Goal: Task Accomplishment & Management: Manage account settings

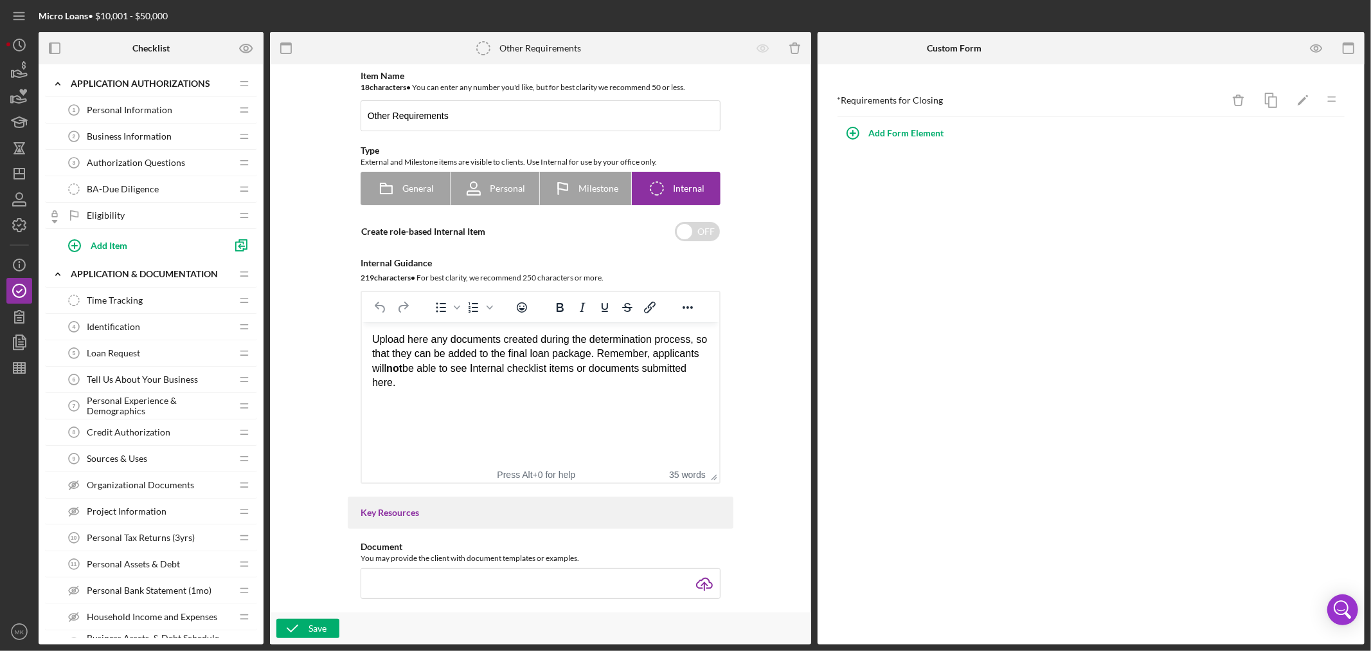
scroll to position [529, 0]
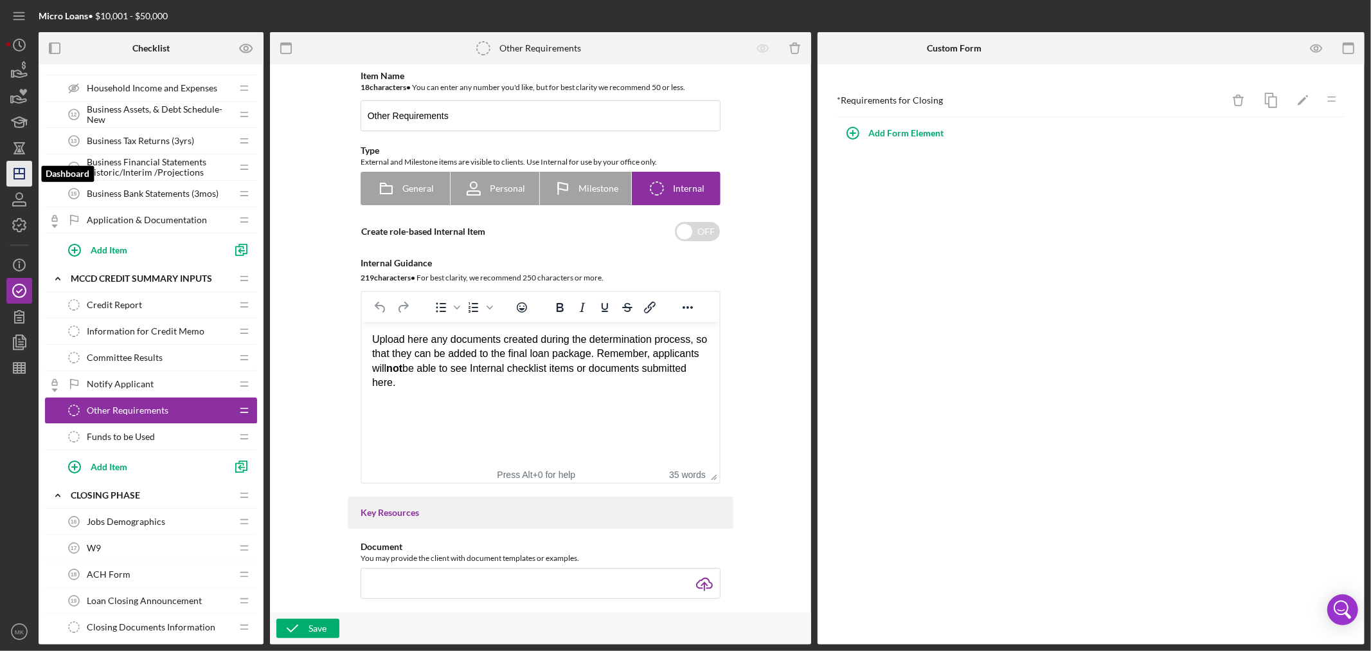
click at [23, 175] on icon "Icon/Dashboard" at bounding box center [19, 174] width 32 height 32
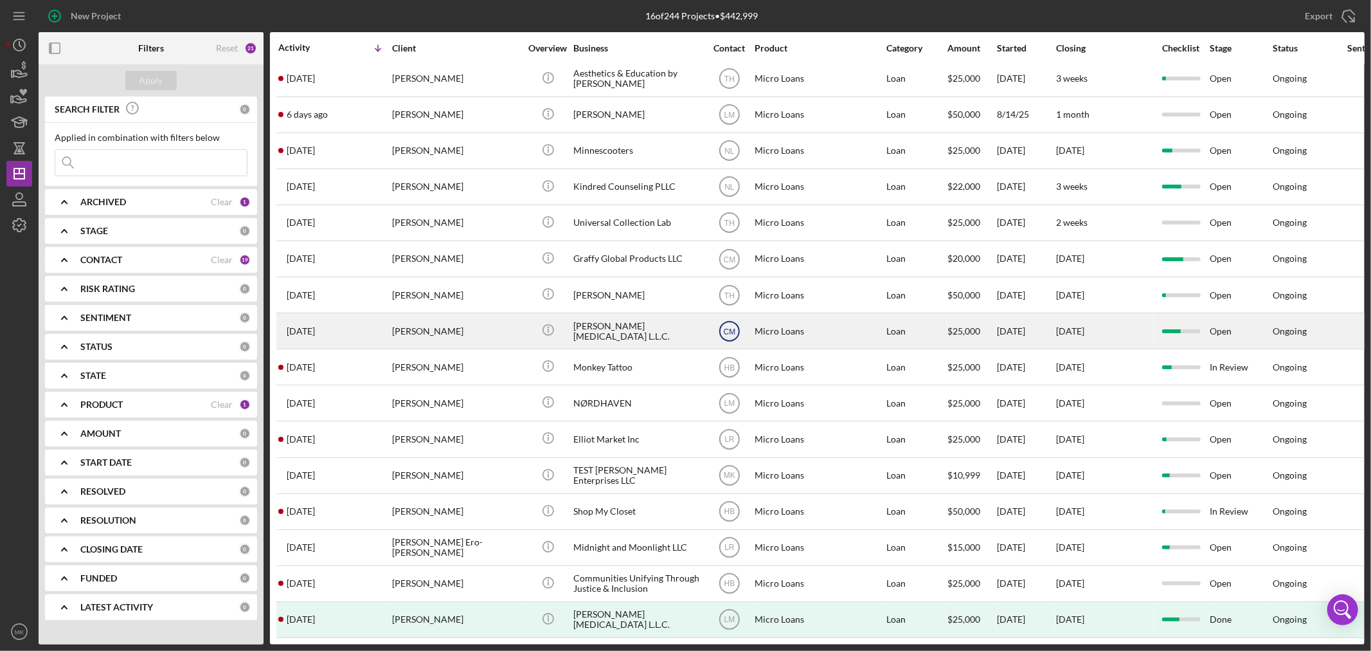
scroll to position [23, 0]
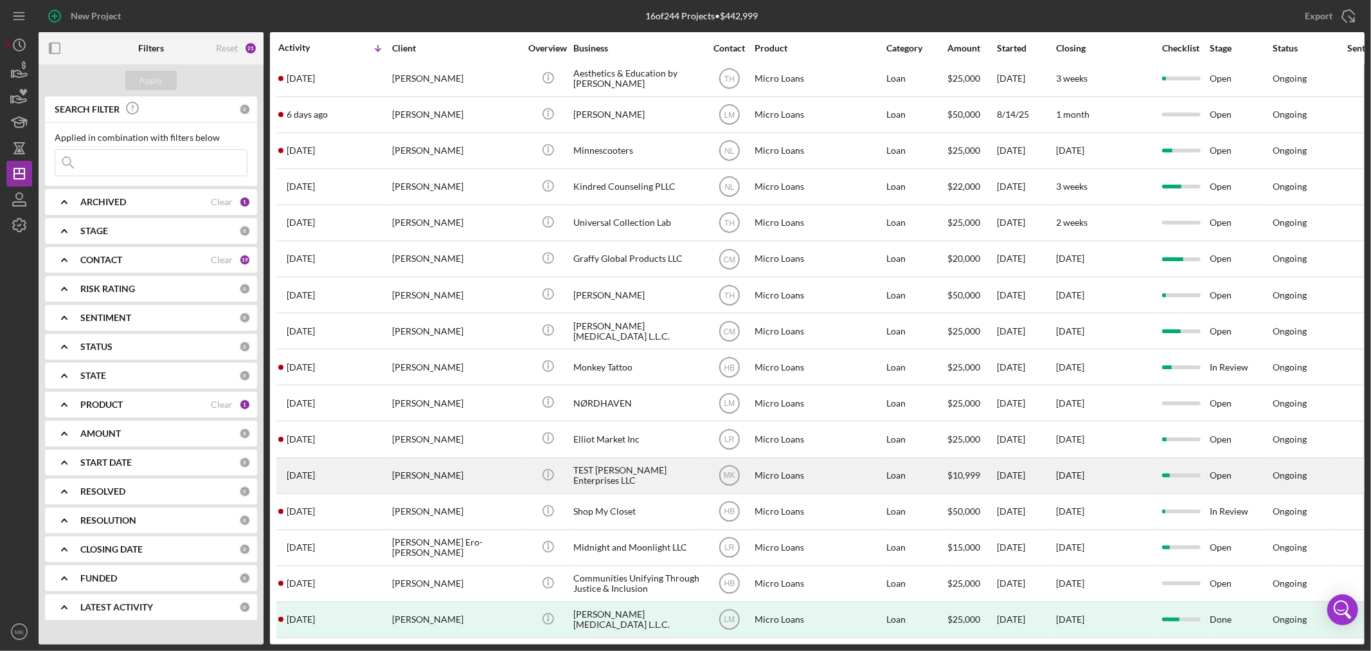
click at [640, 458] on div "TEST [PERSON_NAME] Enterprises LLC" at bounding box center [638, 475] width 129 height 34
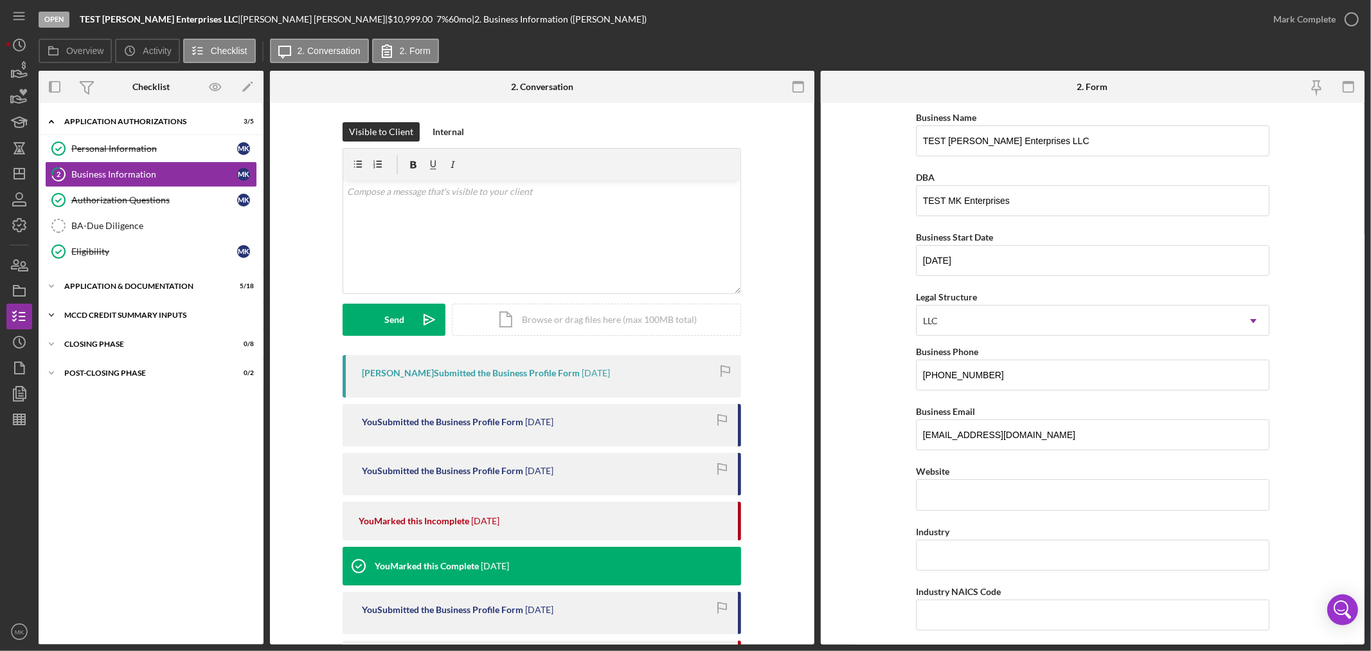
click at [50, 311] on icon "Icon/Expander" at bounding box center [52, 315] width 26 height 26
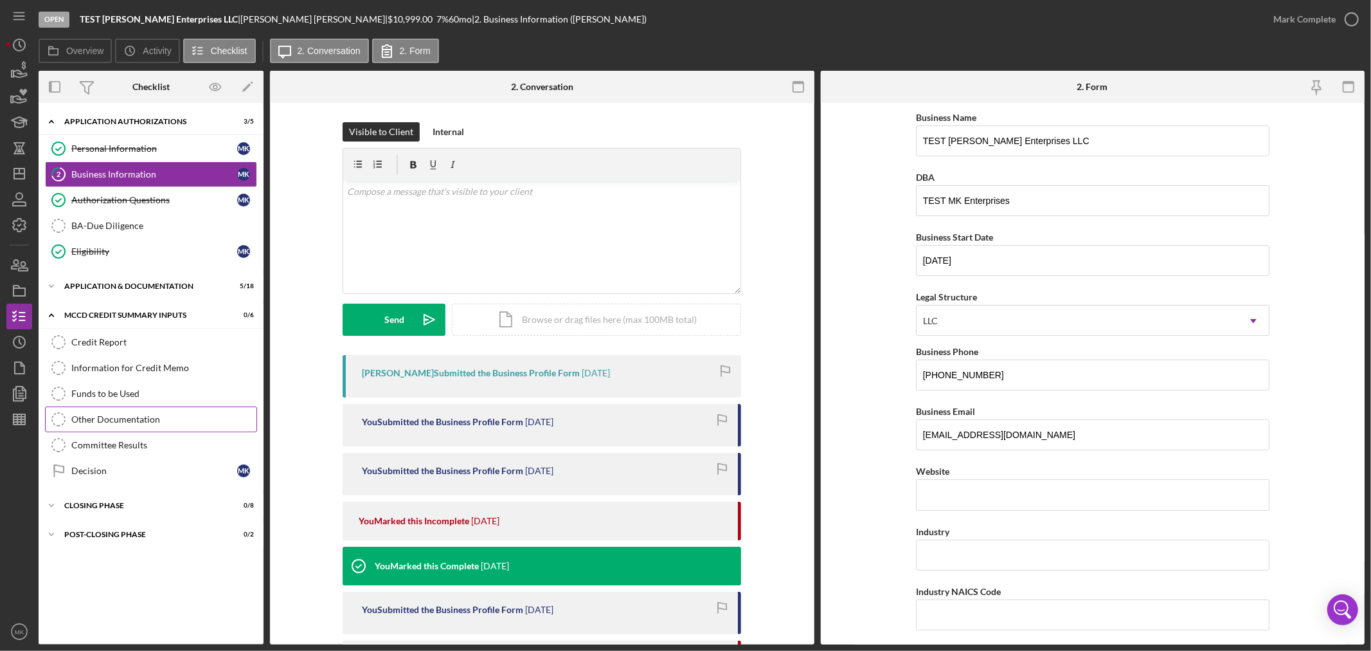
click at [151, 416] on div "Other Documentation" at bounding box center [163, 419] width 185 height 10
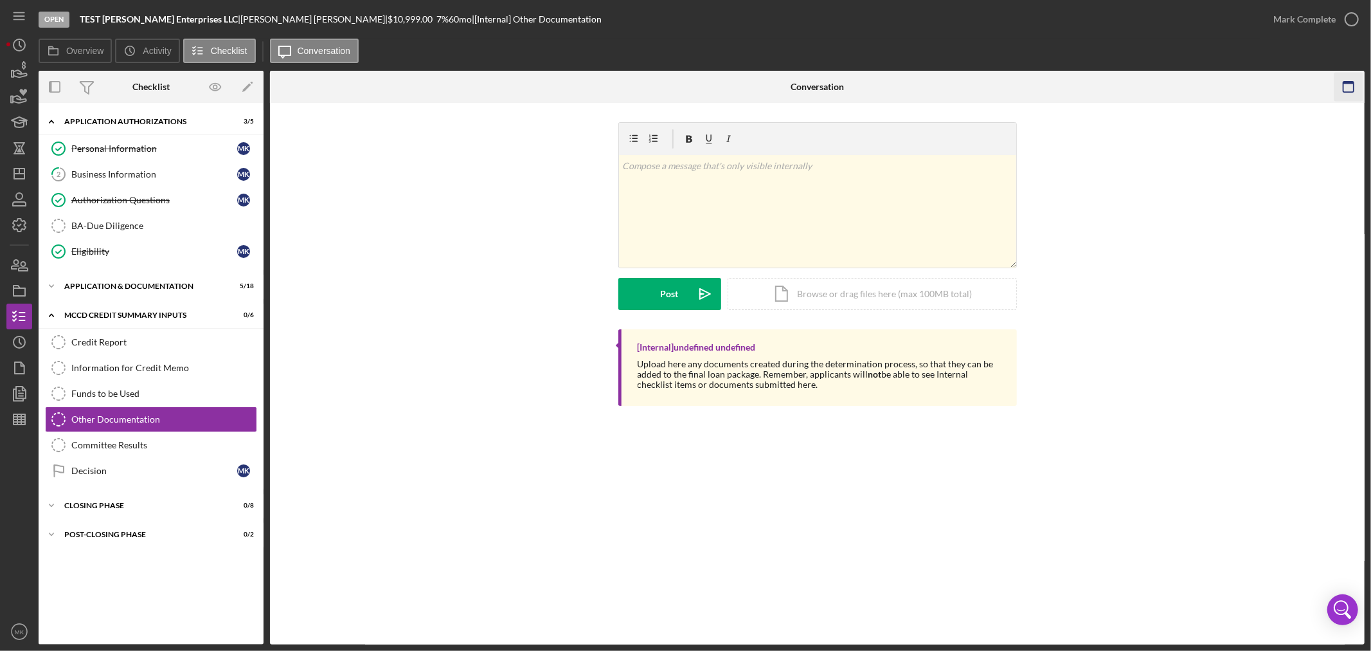
click at [1350, 82] on g "button" at bounding box center [1349, 87] width 10 height 10
